Goal: Find specific page/section: Find specific page/section

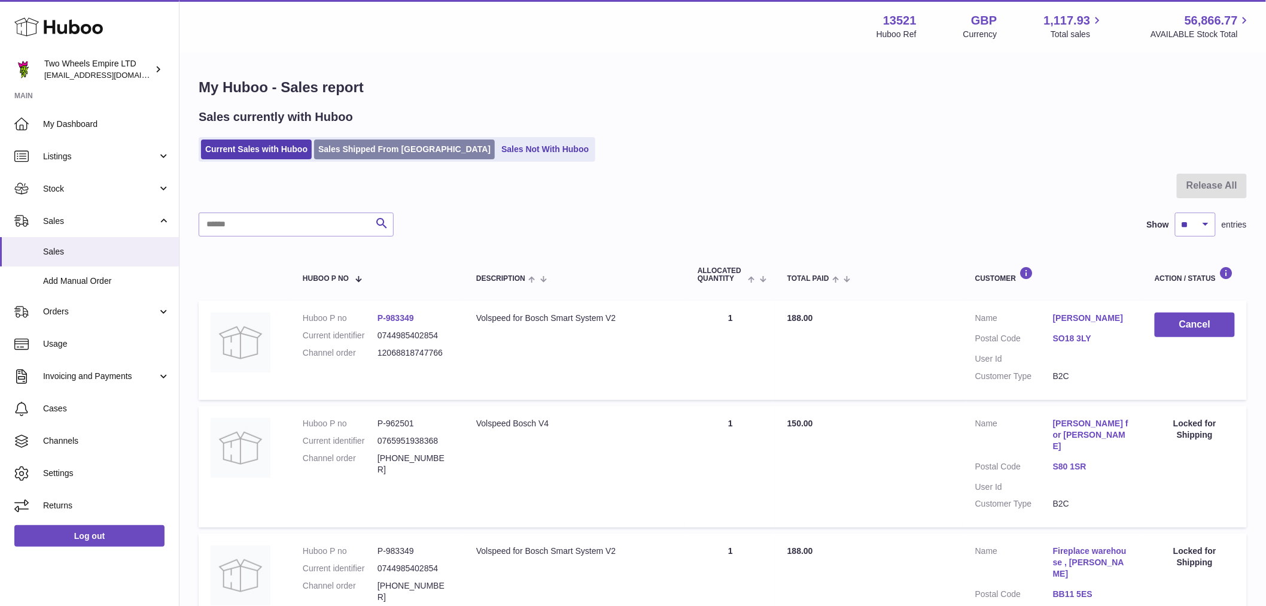
click at [361, 157] on link "Sales Shipped From [GEOGRAPHIC_DATA]" at bounding box center [404, 149] width 181 height 20
